Goal: Use online tool/utility: Utilize a website feature to perform a specific function

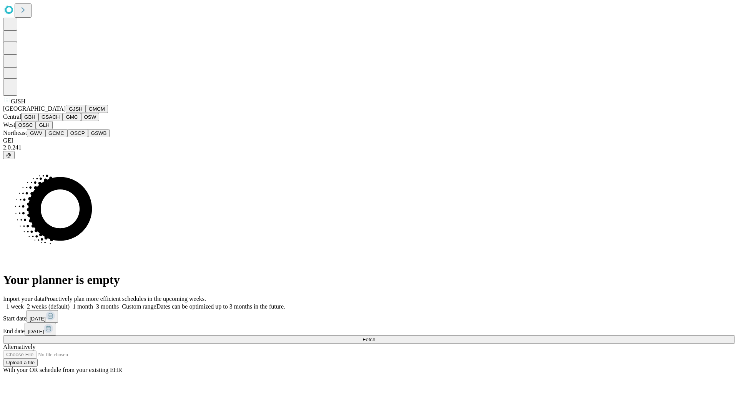
click at [66, 113] on button "GJSH" at bounding box center [76, 109] width 20 height 8
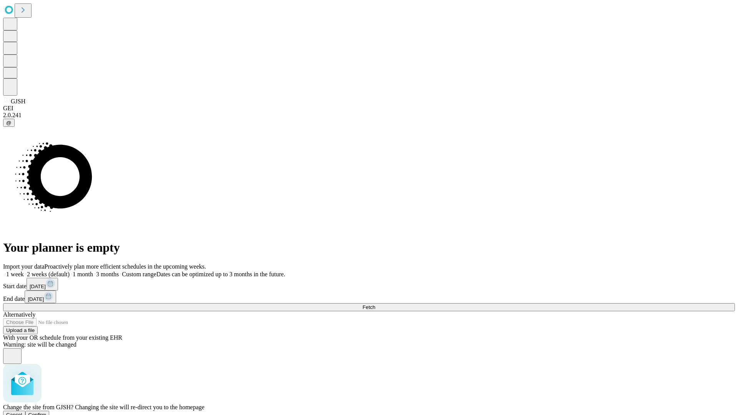
click at [46, 412] on span "Confirm" at bounding box center [37, 415] width 18 height 6
click at [70, 271] on label "2 weeks (default)" at bounding box center [47, 274] width 46 height 7
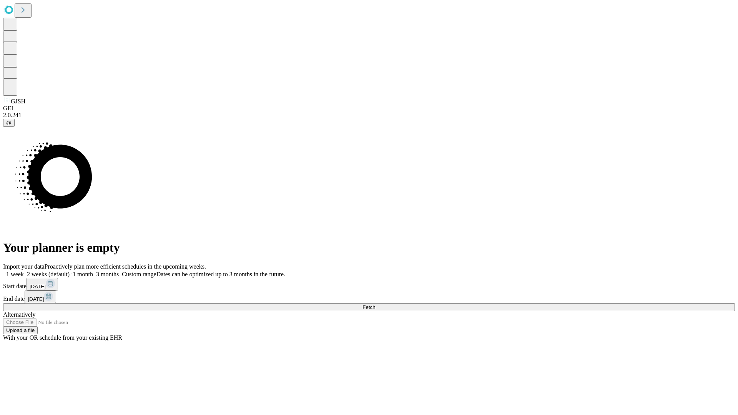
click at [375, 304] on span "Fetch" at bounding box center [368, 307] width 13 height 6
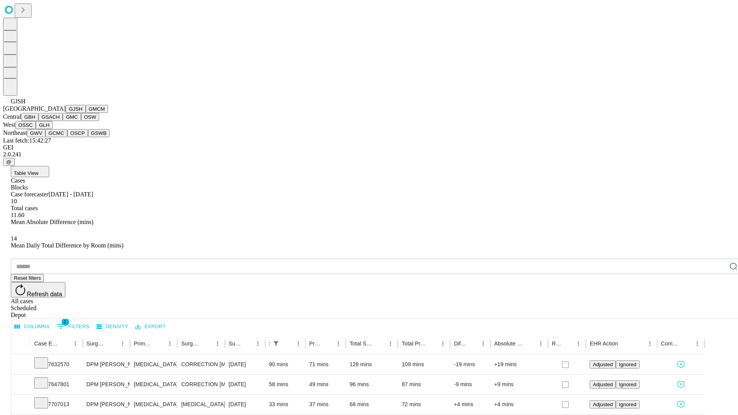
click at [86, 113] on button "GMCM" at bounding box center [97, 109] width 22 height 8
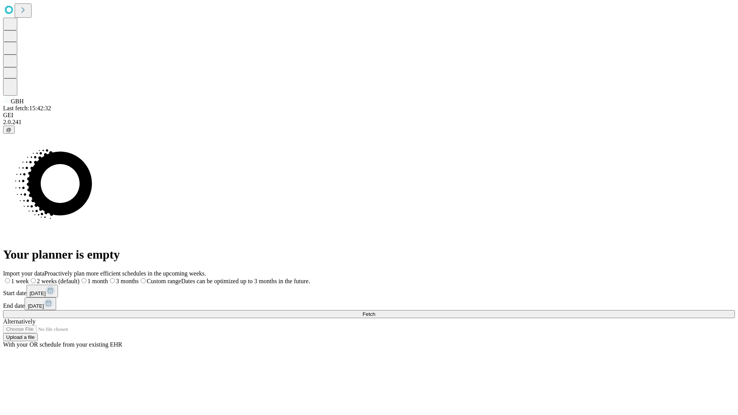
click at [80, 278] on label "2 weeks (default)" at bounding box center [54, 281] width 51 height 7
click at [375, 311] on span "Fetch" at bounding box center [368, 314] width 13 height 6
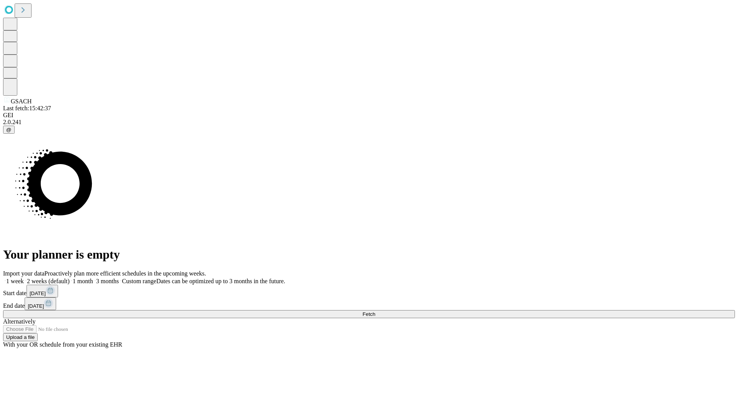
click at [375, 311] on span "Fetch" at bounding box center [368, 314] width 13 height 6
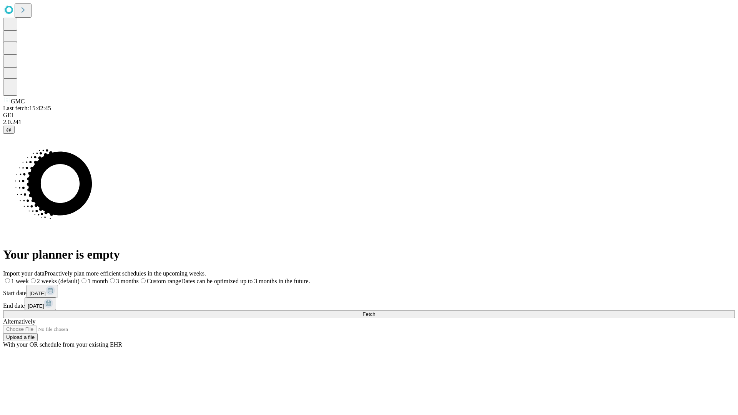
click at [80, 278] on label "2 weeks (default)" at bounding box center [54, 281] width 51 height 7
click at [375, 311] on span "Fetch" at bounding box center [368, 314] width 13 height 6
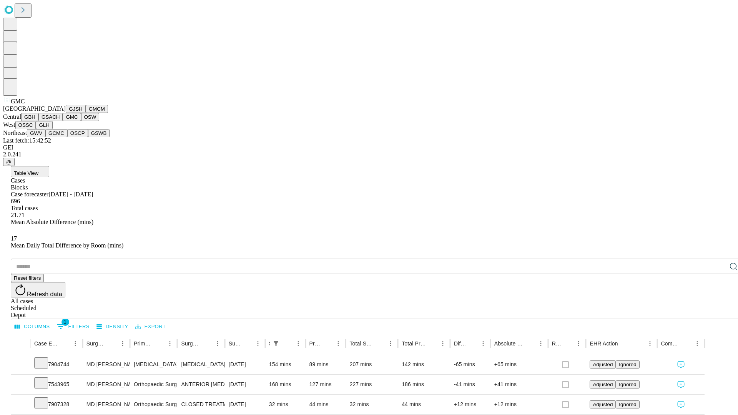
click at [81, 121] on button "OSW" at bounding box center [90, 117] width 18 height 8
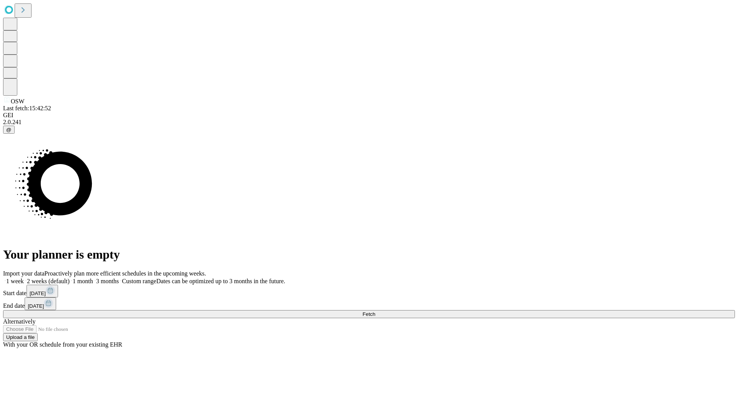
click at [70, 278] on label "2 weeks (default)" at bounding box center [47, 281] width 46 height 7
click at [375, 311] on span "Fetch" at bounding box center [368, 314] width 13 height 6
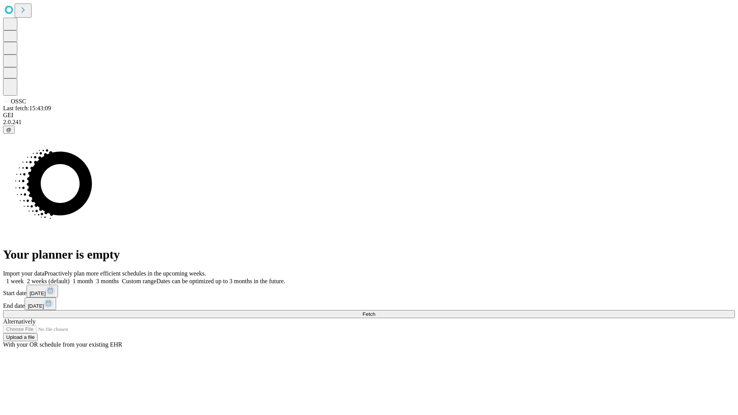
click at [70, 278] on label "2 weeks (default)" at bounding box center [47, 281] width 46 height 7
click at [375, 311] on span "Fetch" at bounding box center [368, 314] width 13 height 6
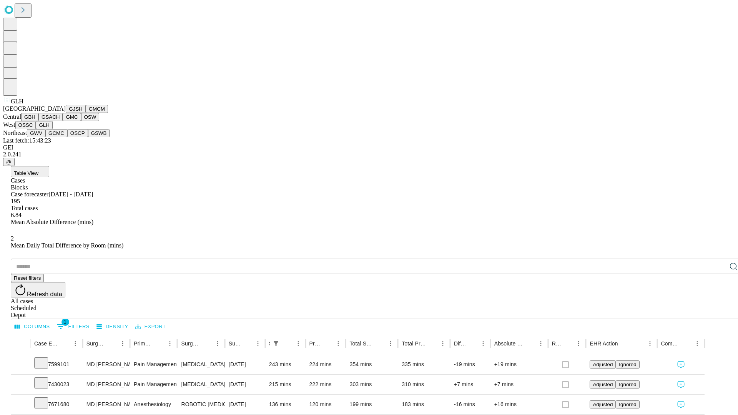
click at [45, 137] on button "GWV" at bounding box center [36, 133] width 18 height 8
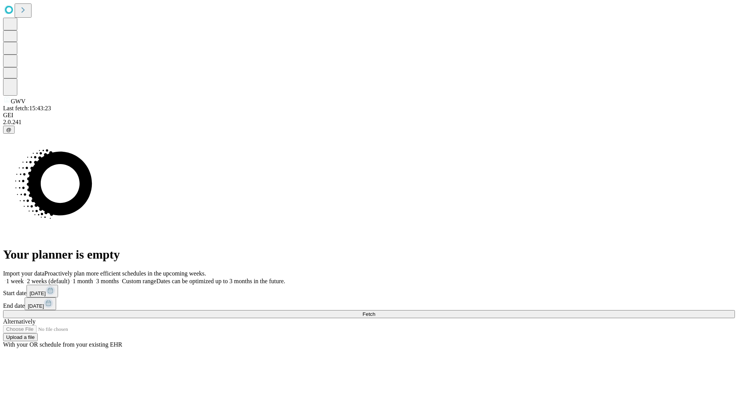
click at [70, 278] on label "2 weeks (default)" at bounding box center [47, 281] width 46 height 7
click at [375, 311] on span "Fetch" at bounding box center [368, 314] width 13 height 6
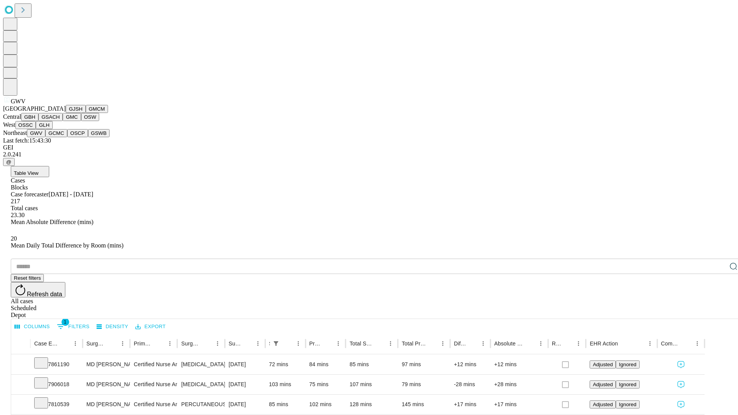
click at [60, 137] on button "GCMC" at bounding box center [56, 133] width 22 height 8
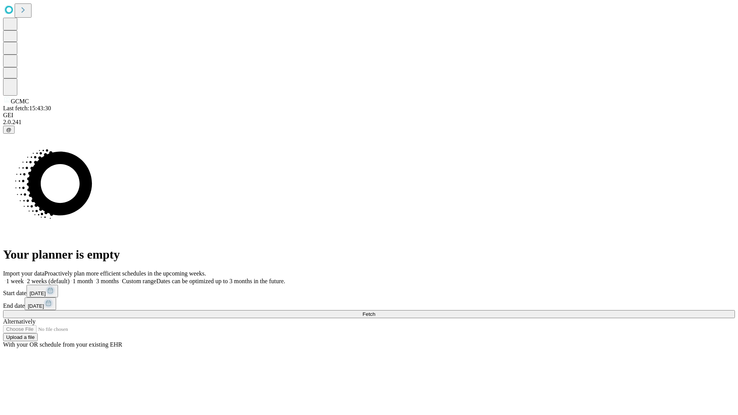
click at [70, 278] on label "2 weeks (default)" at bounding box center [47, 281] width 46 height 7
click at [375, 311] on span "Fetch" at bounding box center [368, 314] width 13 height 6
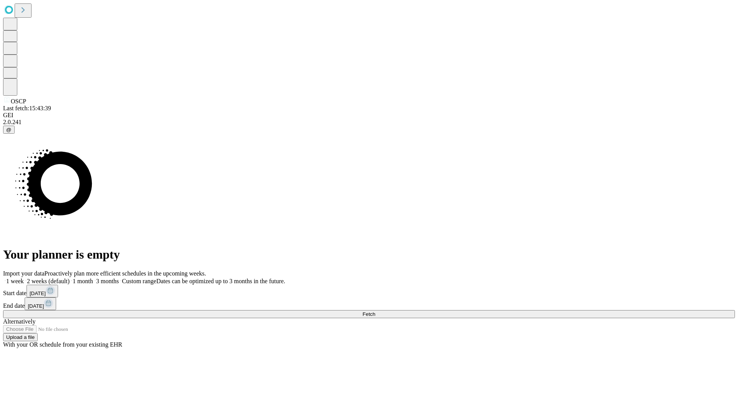
click at [70, 278] on label "2 weeks (default)" at bounding box center [47, 281] width 46 height 7
click at [375, 311] on span "Fetch" at bounding box center [368, 314] width 13 height 6
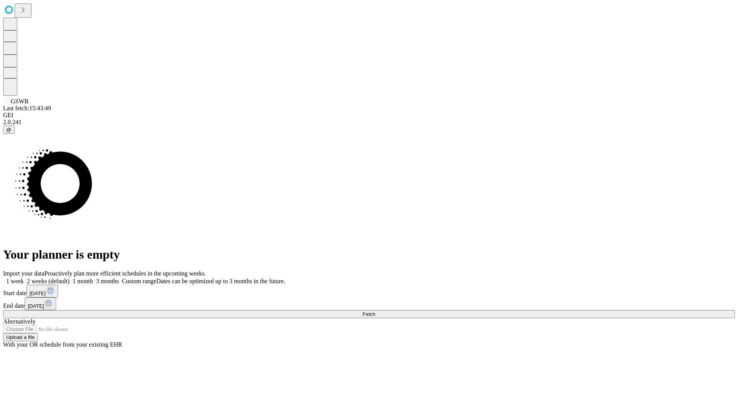
click at [70, 278] on label "2 weeks (default)" at bounding box center [47, 281] width 46 height 7
click at [375, 311] on span "Fetch" at bounding box center [368, 314] width 13 height 6
